Goal: Task Accomplishment & Management: Use online tool/utility

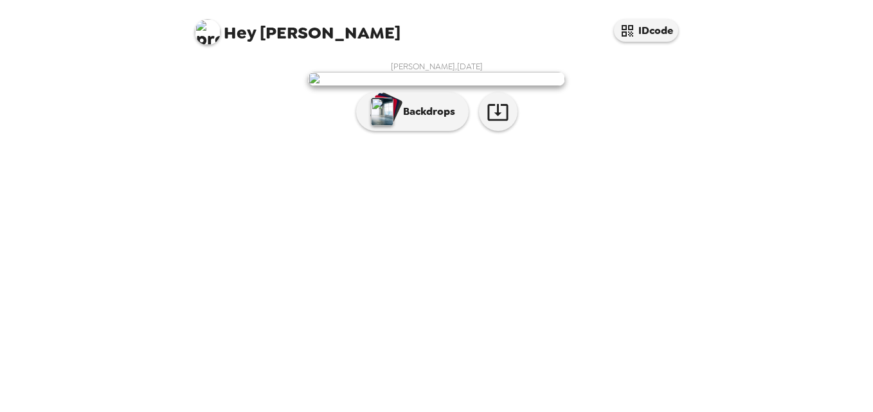
scroll to position [26, 0]
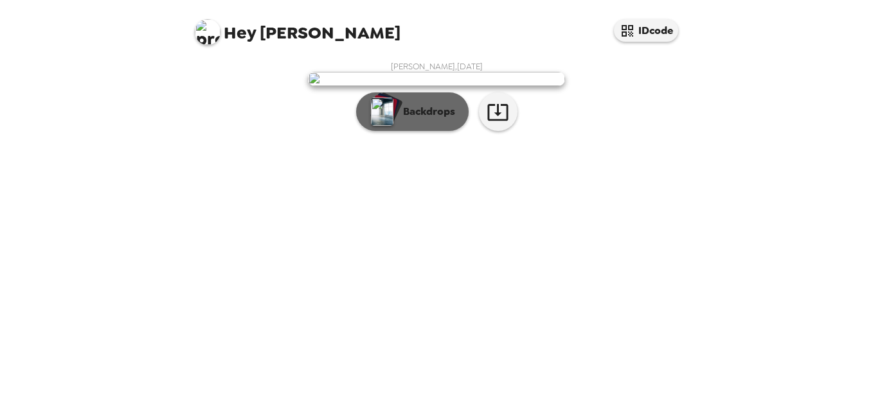
click at [437, 120] on p "Backdrops" at bounding box center [425, 111] width 58 height 15
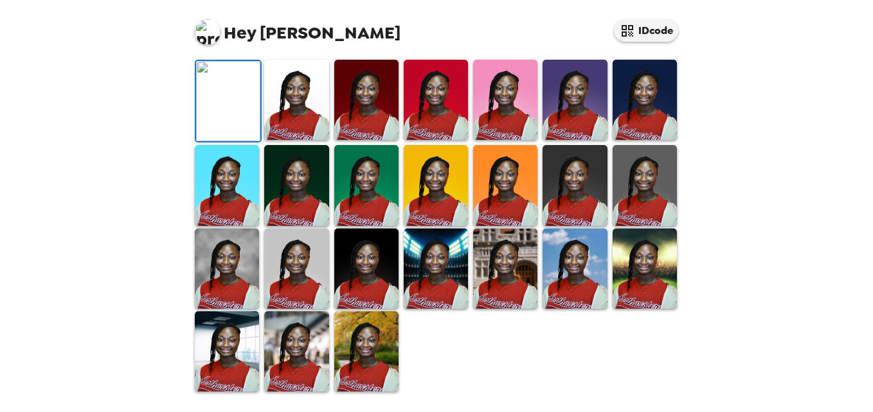
scroll to position [367, 0]
click at [368, 335] on img at bounding box center [366, 352] width 64 height 80
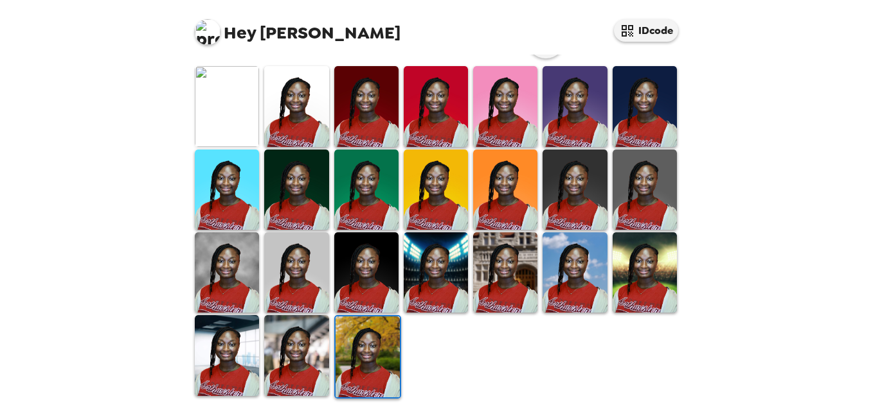
scroll to position [366, 0]
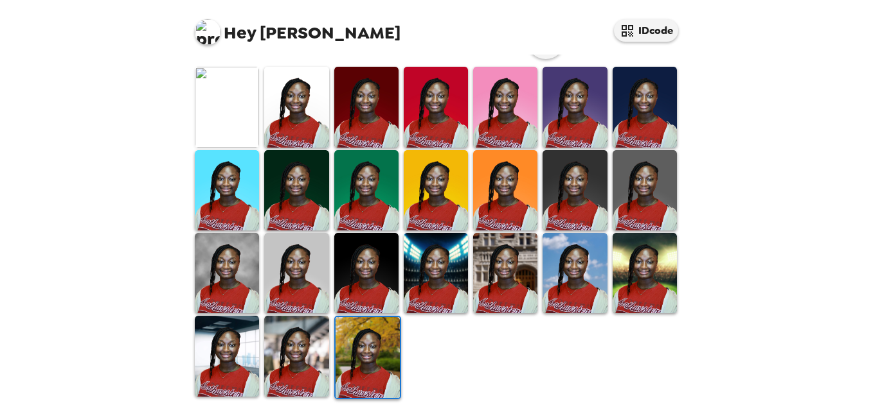
click at [359, 358] on img at bounding box center [367, 357] width 64 height 80
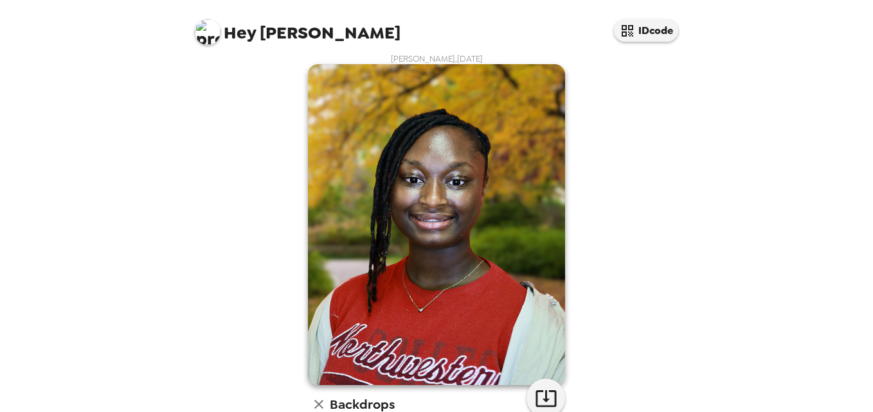
scroll to position [367, 0]
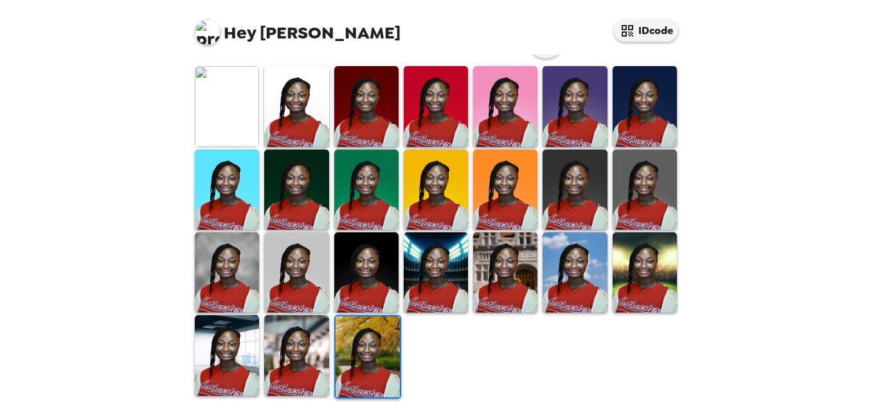
click at [296, 355] on img at bounding box center [296, 355] width 64 height 80
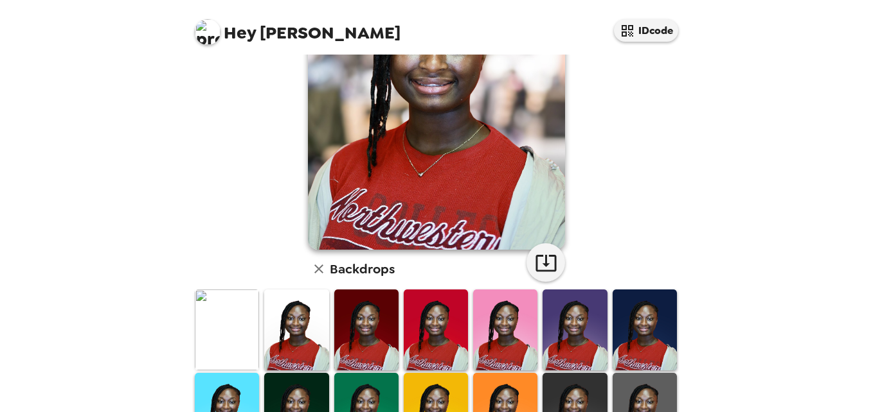
scroll to position [0, 0]
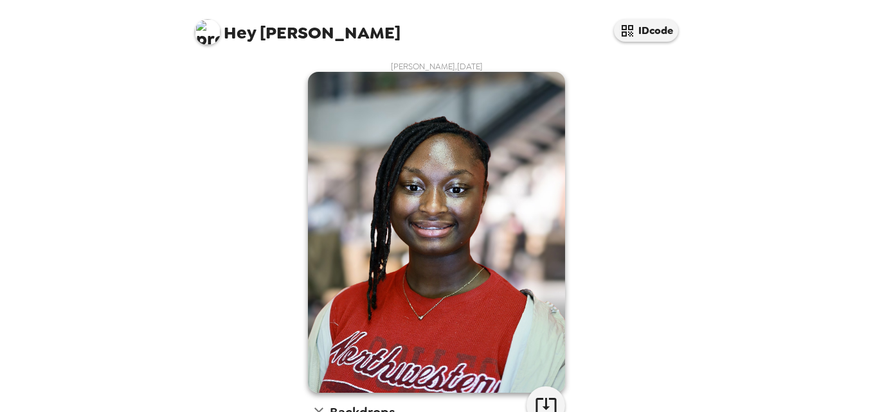
click at [448, 231] on img at bounding box center [436, 232] width 257 height 321
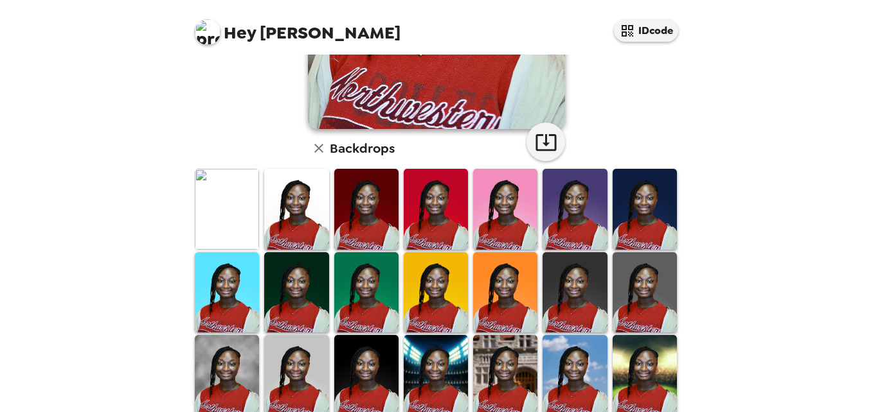
scroll to position [367, 0]
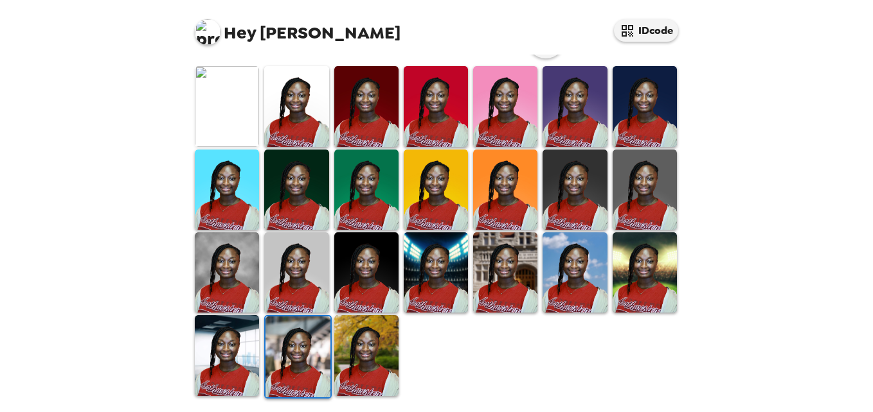
click at [366, 346] on img at bounding box center [366, 355] width 64 height 80
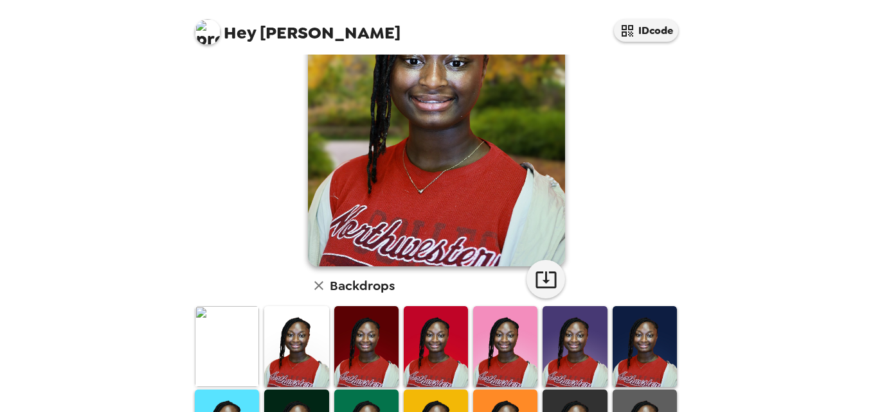
scroll to position [0, 0]
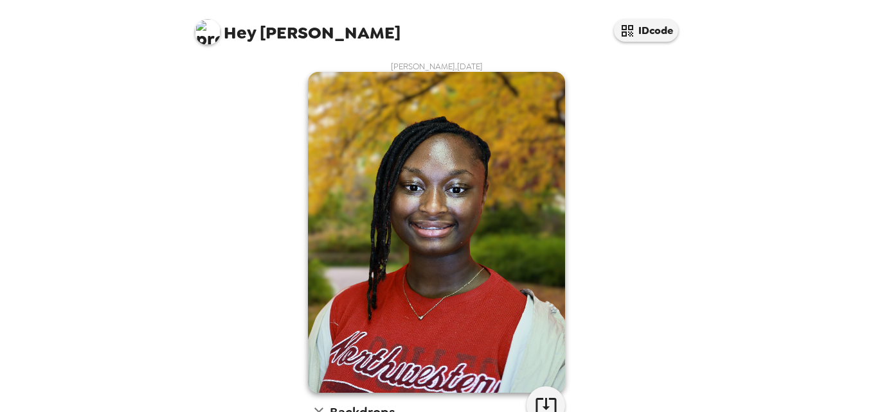
click at [447, 202] on img at bounding box center [436, 232] width 257 height 321
